Goal: Task Accomplishment & Management: Manage account settings

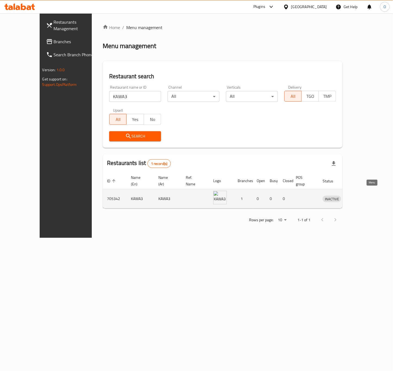
click at [358, 195] on icon "enhanced table" at bounding box center [355, 198] width 7 height 7
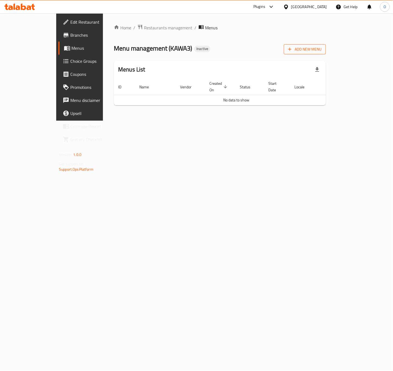
click at [292, 50] on icon "button" at bounding box center [289, 48] width 5 height 5
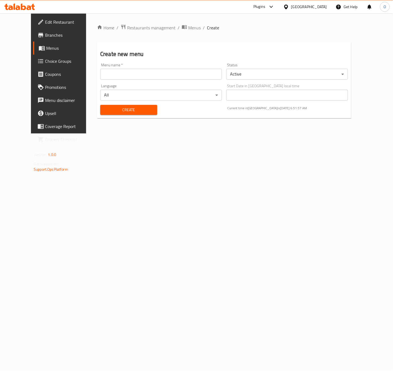
click at [160, 72] on input "text" at bounding box center [161, 74] width 122 height 11
paste input "341583596"
type input "341583596 - [DATE]"
click at [107, 109] on span "Create" at bounding box center [129, 109] width 48 height 7
click at [188, 29] on span "Menus" at bounding box center [194, 27] width 12 height 7
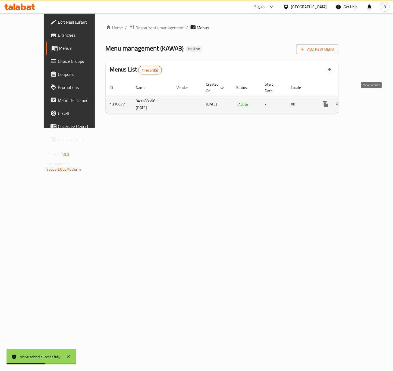
click at [371, 102] on link "enhanced table" at bounding box center [364, 104] width 13 height 13
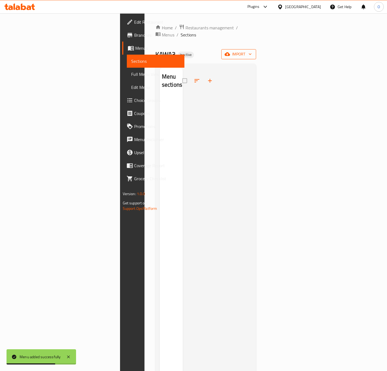
click at [252, 51] on span "import" at bounding box center [239, 54] width 26 height 7
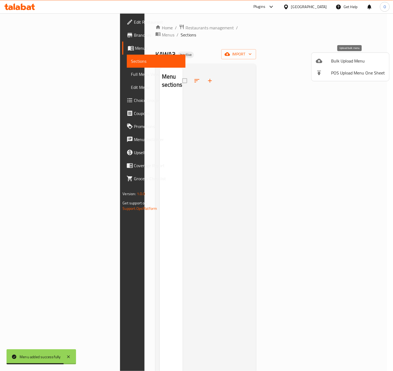
click at [334, 63] on span "Bulk Upload Menu" at bounding box center [358, 61] width 54 height 7
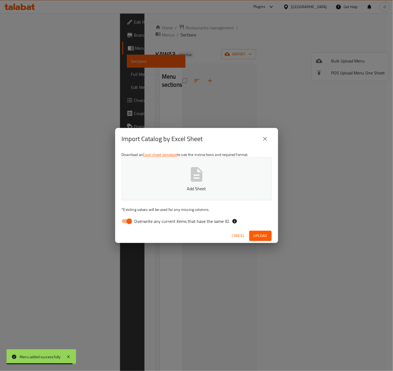
click at [188, 183] on button "Add Sheet" at bounding box center [197, 178] width 150 height 43
click at [130, 222] on input "Overwrite any current items that have the same ID." at bounding box center [129, 221] width 31 height 10
checkbox input "false"
click at [268, 237] on button "Upload" at bounding box center [260, 235] width 22 height 10
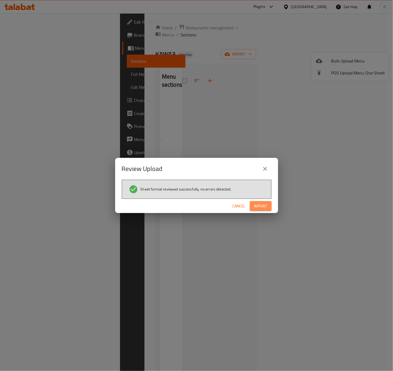
click at [263, 206] on span "Import" at bounding box center [260, 206] width 13 height 7
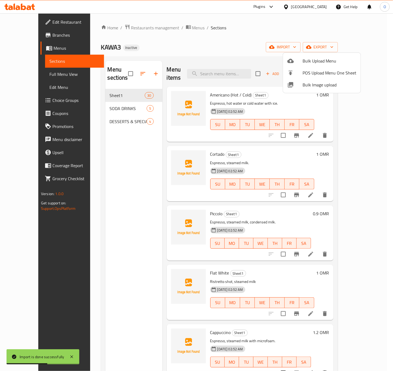
click at [32, 43] on div at bounding box center [196, 185] width 393 height 371
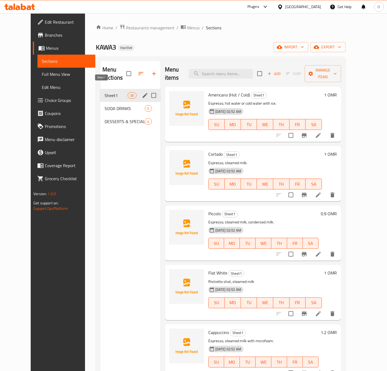
click at [113, 92] on span "Sheet1" at bounding box center [116, 95] width 23 height 7
click at [142, 92] on icon "edit" at bounding box center [145, 95] width 7 height 7
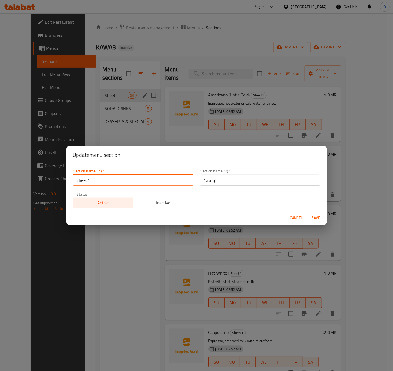
click at [102, 176] on input "Sheet1" at bounding box center [133, 180] width 121 height 11
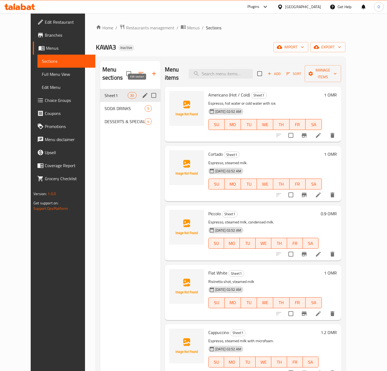
click at [143, 93] on icon "edit" at bounding box center [145, 95] width 5 height 5
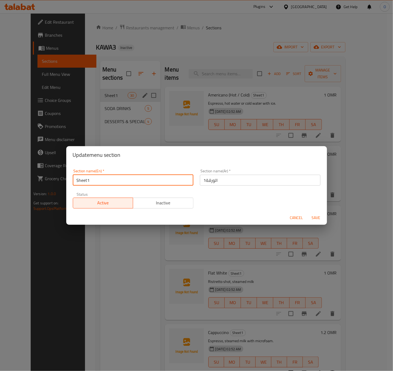
click at [106, 175] on input "Sheet1" at bounding box center [133, 180] width 121 height 11
type input "Hot And Cold Beverages"
click at [211, 179] on input "الورقة1" at bounding box center [260, 180] width 121 height 11
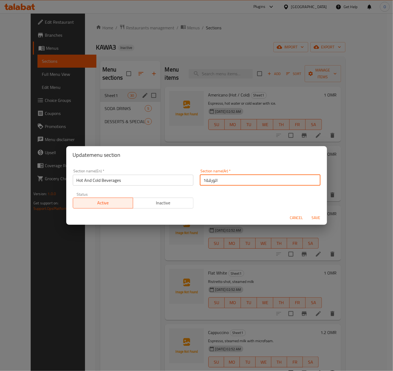
click at [211, 179] on input "الورقة1" at bounding box center [260, 180] width 121 height 11
click at [234, 180] on input "المشروبات الباردة و الساخنة" at bounding box center [260, 180] width 121 height 11
drag, startPoint x: 230, startPoint y: 180, endPoint x: 179, endPoint y: 179, distance: 51.0
click at [179, 179] on div "Section name(En)   * Hot And Cold Beverages Section name(En) * Section name(Ar)…" at bounding box center [196, 189] width 254 height 46
type input "المشروبات"
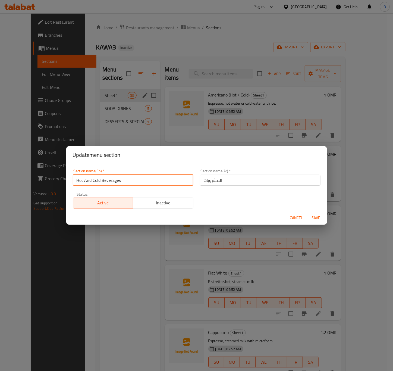
click at [103, 182] on input "Hot And Cold Beverages" at bounding box center [133, 180] width 121 height 11
drag, startPoint x: 101, startPoint y: 182, endPoint x: 31, endPoint y: 170, distance: 71.0
click at [31, 170] on div "Update menu section Section name(En)   * Hot And Cold Beverages Section name(En…" at bounding box center [196, 185] width 393 height 371
type input "Beverages"
click at [318, 215] on span "Save" at bounding box center [315, 217] width 13 height 7
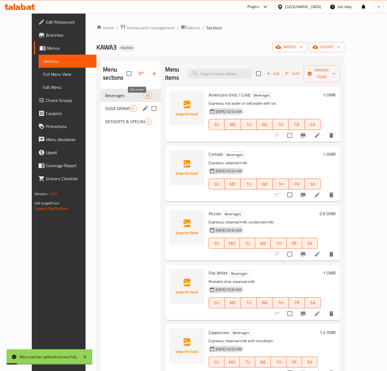
click at [143, 106] on icon "edit" at bounding box center [145, 108] width 5 height 5
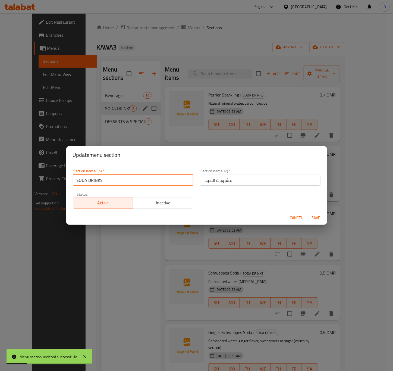
click at [87, 181] on input "SODA DRINKS" at bounding box center [133, 180] width 121 height 11
type input "Soda Drinks"
click at [320, 218] on span "Save" at bounding box center [315, 217] width 13 height 7
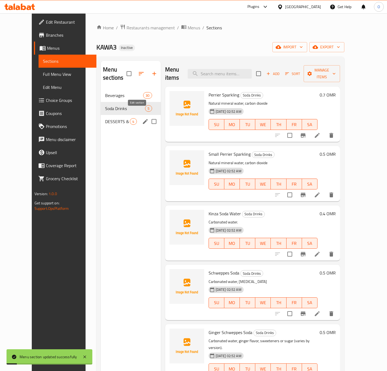
click at [142, 118] on icon "edit" at bounding box center [145, 121] width 7 height 7
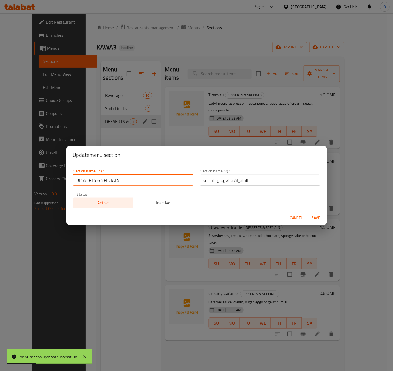
drag, startPoint x: 96, startPoint y: 178, endPoint x: 100, endPoint y: 178, distance: 3.8
click at [100, 178] on input "DESSERTS & SPECIALS" at bounding box center [133, 180] width 121 height 11
click at [112, 178] on input "DESSERTS And SPECIALS" at bounding box center [133, 180] width 121 height 11
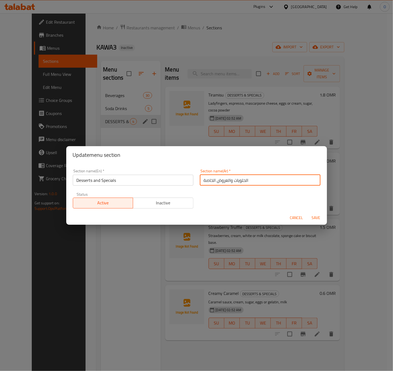
click at [258, 181] on input "الحلويات والعروض الخاصة" at bounding box center [260, 180] width 121 height 11
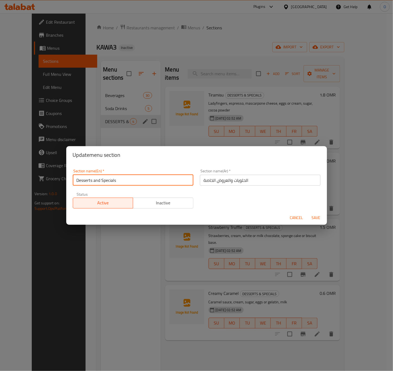
click at [96, 181] on input "Desserts and Specials" at bounding box center [133, 180] width 121 height 11
click at [95, 181] on input "Desserts And Specials" at bounding box center [133, 180] width 121 height 11
type input "Desserts And Specials"
click at [251, 190] on div "Section name(En)   * Desserts And Specials Section name(En) * Section name(Ar) …" at bounding box center [196, 189] width 254 height 46
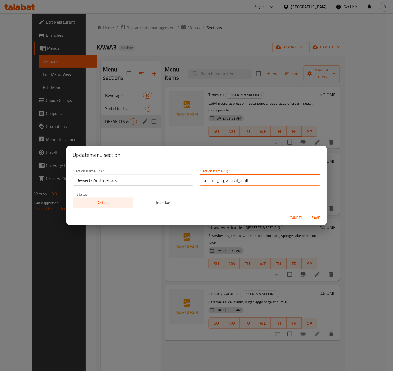
click at [224, 182] on input "الحلويات والعروض الخاصة" at bounding box center [260, 180] width 121 height 11
click at [227, 185] on div "Section name(Ar)   * الحلويات والعروض الخاصة Section name(Ar) *" at bounding box center [260, 177] width 127 height 23
drag, startPoint x: 224, startPoint y: 184, endPoint x: 214, endPoint y: 186, distance: 10.0
click at [214, 186] on div "Section name(Ar)   * الحلويات والعروض الخاصة Section name(Ar) *" at bounding box center [260, 177] width 127 height 23
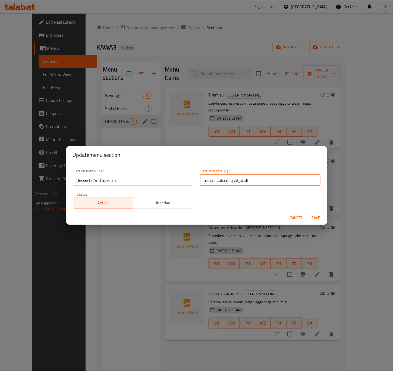
type input "الحلويات والأصناف الخاصة"
click at [316, 217] on span "Save" at bounding box center [315, 217] width 13 height 7
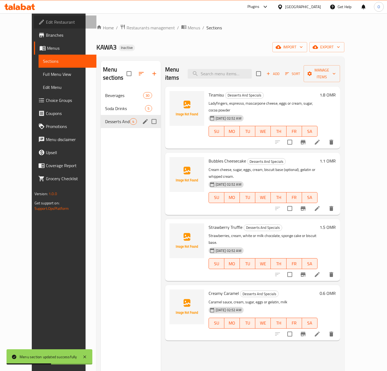
click at [38, 23] on icon at bounding box center [41, 22] width 7 height 7
